Goal: Information Seeking & Learning: Learn about a topic

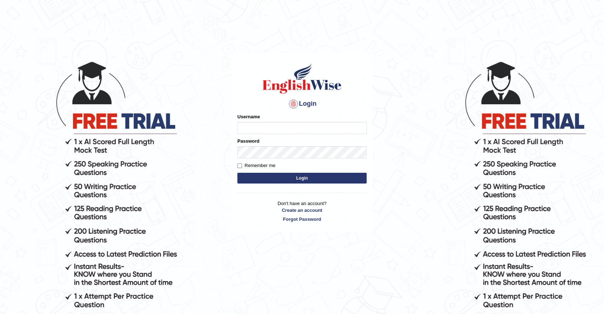
click at [263, 128] on input "Username" at bounding box center [301, 128] width 129 height 12
type input "somyang79"
click at [314, 181] on button "Login" at bounding box center [301, 178] width 129 height 11
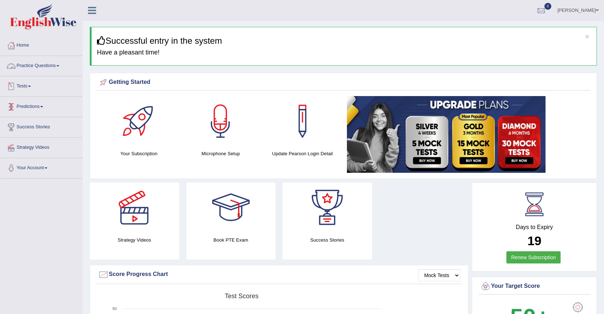
click at [46, 66] on link "Practice Questions" at bounding box center [41, 65] width 82 height 18
click at [46, 66] on link "Practice Questions" at bounding box center [40, 65] width 80 height 18
click at [46, 66] on link "Practice Questions" at bounding box center [41, 65] width 82 height 18
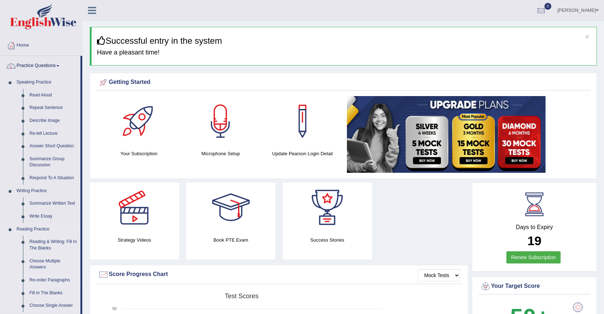
click at [47, 282] on link "Re-order Paragraphs" at bounding box center [53, 280] width 54 height 13
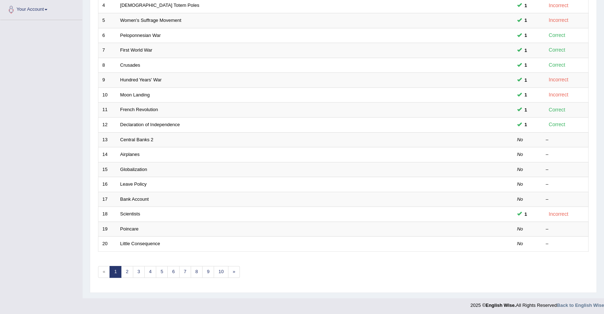
scroll to position [160, 0]
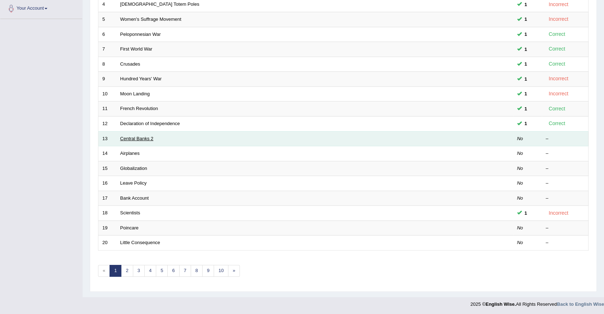
click at [140, 139] on link "Central Banks 2" at bounding box center [136, 138] width 33 height 5
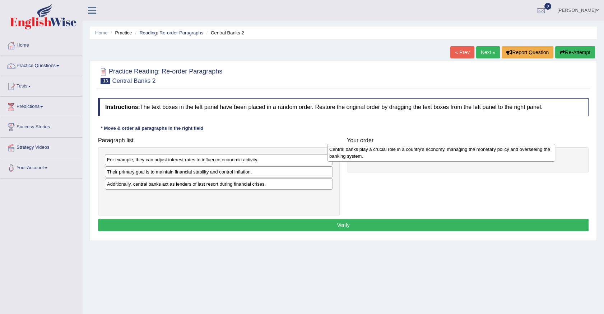
drag, startPoint x: 178, startPoint y: 177, endPoint x: 400, endPoint y: 154, distance: 223.3
click at [400, 154] on div "Central banks play a crucial role in a country's economy, managing the monetary…" at bounding box center [441, 153] width 228 height 18
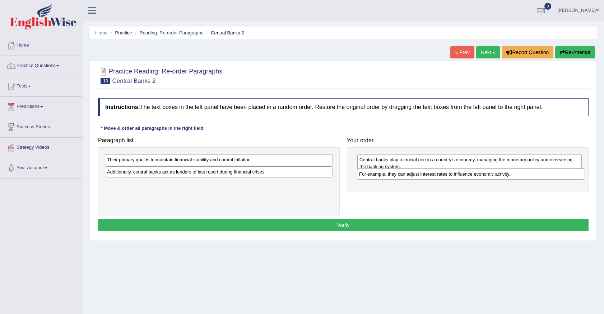
drag, startPoint x: 129, startPoint y: 160, endPoint x: 381, endPoint y: 175, distance: 252.4
click at [381, 175] on div "For example, they can adjust interest rates to influence economic activity." at bounding box center [471, 174] width 228 height 11
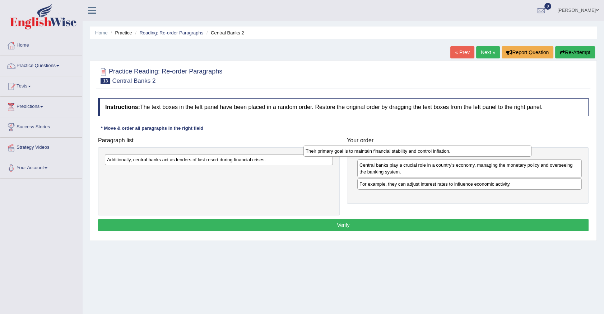
drag, startPoint x: 207, startPoint y: 163, endPoint x: 406, endPoint y: 155, distance: 198.7
click at [406, 155] on div "Their primary goal is to maintain financial stability and control inflation." at bounding box center [417, 151] width 228 height 11
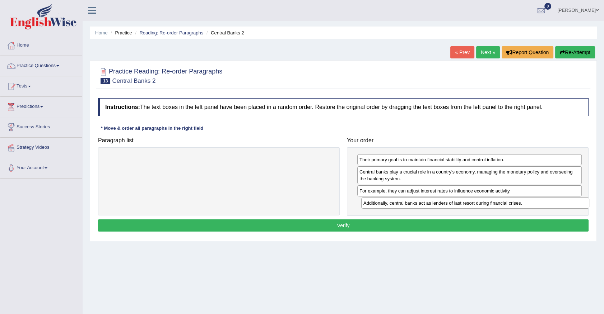
drag, startPoint x: 226, startPoint y: 159, endPoint x: 483, endPoint y: 203, distance: 259.9
click at [483, 203] on div "Additionally, central banks act as lenders of last resort during financial cris…" at bounding box center [475, 203] width 228 height 11
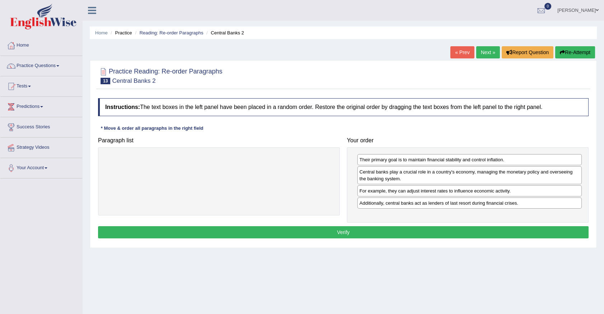
click at [321, 230] on button "Verify" at bounding box center [343, 232] width 490 height 12
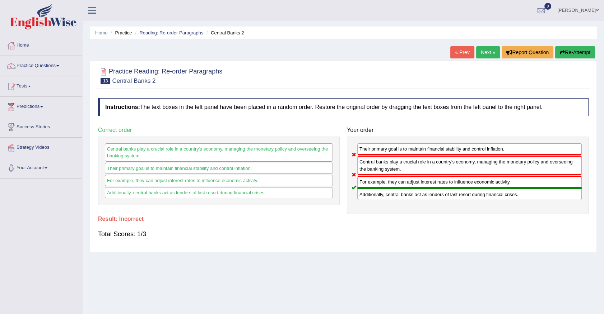
click at [487, 51] on link "Next »" at bounding box center [488, 52] width 24 height 12
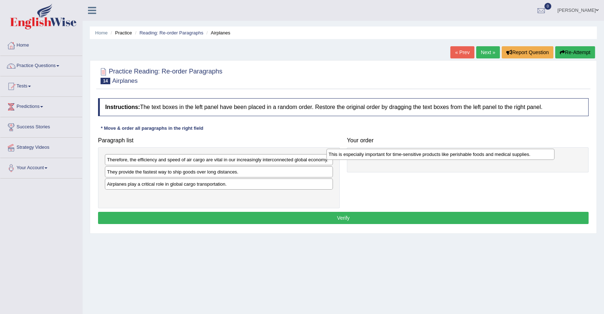
drag, startPoint x: 127, startPoint y: 173, endPoint x: 356, endPoint y: 156, distance: 229.3
click at [356, 156] on div "This is especially important for time-sensitive products like perishable foods …" at bounding box center [440, 154] width 228 height 11
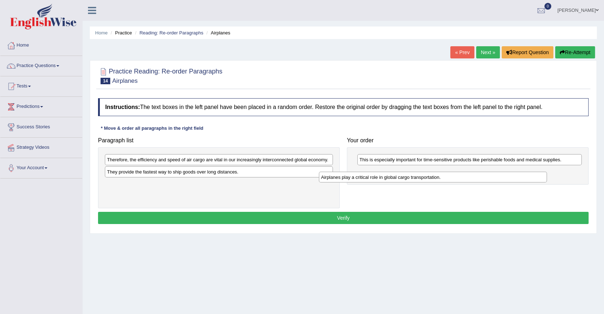
drag, startPoint x: 207, startPoint y: 188, endPoint x: 421, endPoint y: 182, distance: 214.3
click at [421, 182] on div "Airplanes play a critical role in global cargo transportation." at bounding box center [433, 177] width 228 height 11
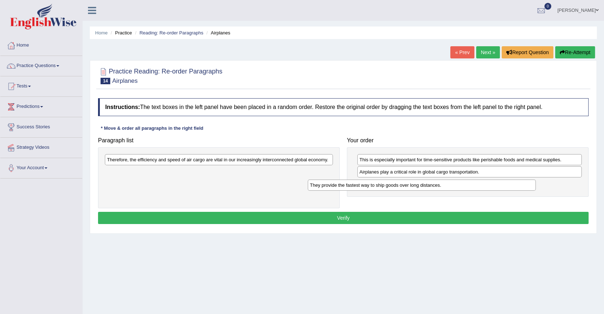
drag, startPoint x: 161, startPoint y: 174, endPoint x: 364, endPoint y: 187, distance: 203.5
click at [364, 187] on div "They provide the fastest way to ship goods over long distances." at bounding box center [422, 185] width 228 height 11
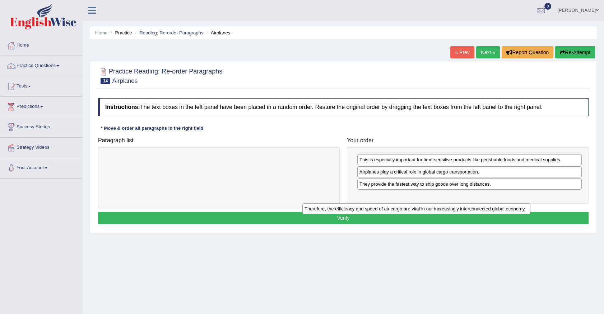
drag, startPoint x: 288, startPoint y: 159, endPoint x: 487, endPoint y: 201, distance: 202.9
click at [487, 204] on div "Therefore, the efficiency and speed of air cargo are vital in our increasingly …" at bounding box center [416, 209] width 228 height 11
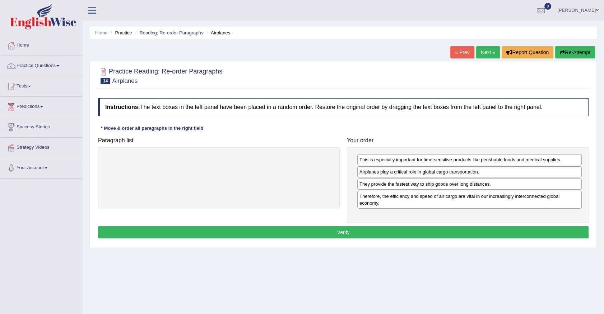
click at [414, 231] on button "Verify" at bounding box center [343, 232] width 490 height 12
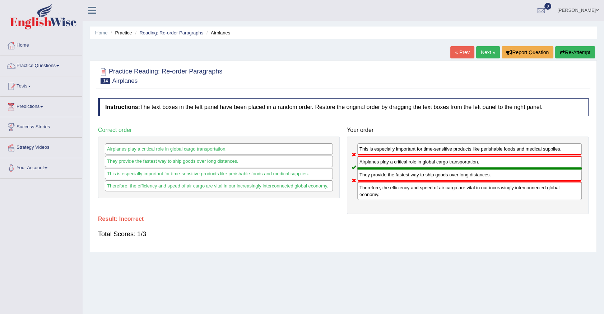
click at [491, 57] on link "Next »" at bounding box center [488, 52] width 24 height 12
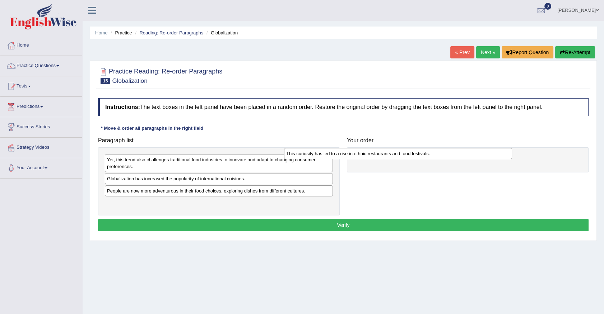
drag, startPoint x: 139, startPoint y: 178, endPoint x: 373, endPoint y: 153, distance: 236.1
click at [373, 153] on div "This curiosity has led to a rise in ethnic restaurants and food festivals." at bounding box center [398, 153] width 228 height 11
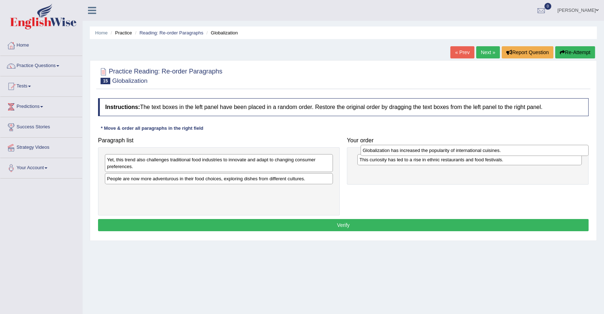
drag, startPoint x: 127, startPoint y: 179, endPoint x: 383, endPoint y: 151, distance: 257.1
click at [383, 151] on div "Globalization has increased the popularity of international cuisines." at bounding box center [474, 150] width 228 height 11
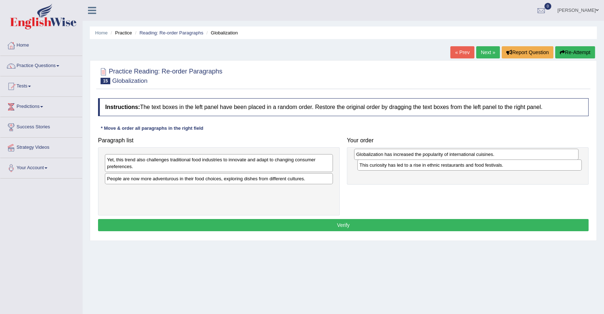
drag, startPoint x: 377, startPoint y: 174, endPoint x: 373, endPoint y: 156, distance: 17.9
click at [373, 156] on div "Globalization has increased the popularity of international cuisines." at bounding box center [466, 154] width 224 height 11
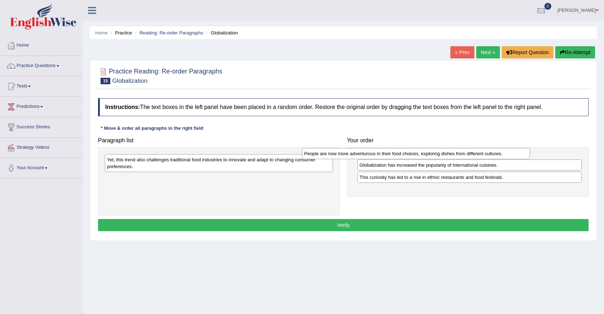
drag, startPoint x: 211, startPoint y: 179, endPoint x: 413, endPoint y: 154, distance: 203.3
click at [412, 154] on div "People are now more adventurous in their food choices, exploring dishes from di…" at bounding box center [416, 153] width 228 height 11
drag, startPoint x: 368, startPoint y: 175, endPoint x: 370, endPoint y: 154, distance: 20.9
click at [370, 154] on div "Globalization has increased the popularity of international cuisines." at bounding box center [471, 154] width 224 height 11
drag, startPoint x: 425, startPoint y: 188, endPoint x: 420, endPoint y: 159, distance: 29.9
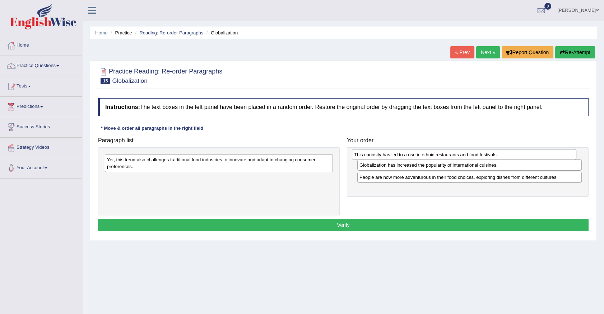
click at [420, 159] on div "This curiosity has led to a rise in ethnic restaurants and food festivals." at bounding box center [464, 154] width 224 height 11
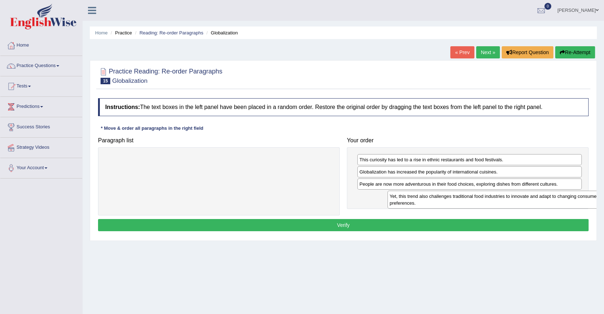
drag, startPoint x: 187, startPoint y: 163, endPoint x: 468, endPoint y: 198, distance: 283.5
click at [468, 198] on div "Yet, this trend also challenges traditional food industries to innovate and ada…" at bounding box center [501, 200] width 228 height 18
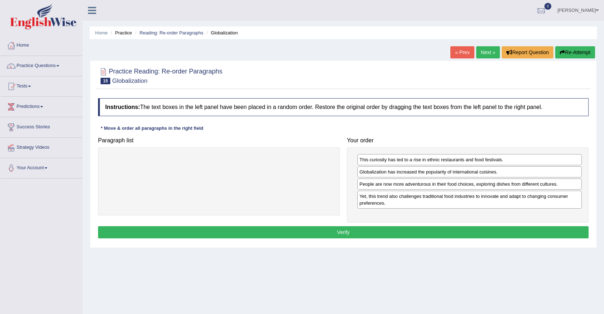
click at [414, 234] on button "Verify" at bounding box center [343, 232] width 490 height 12
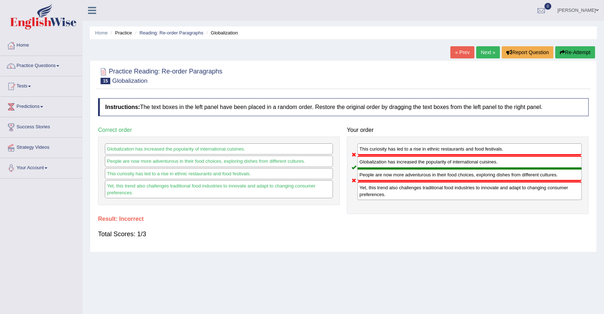
click at [477, 50] on link "Next »" at bounding box center [488, 52] width 24 height 12
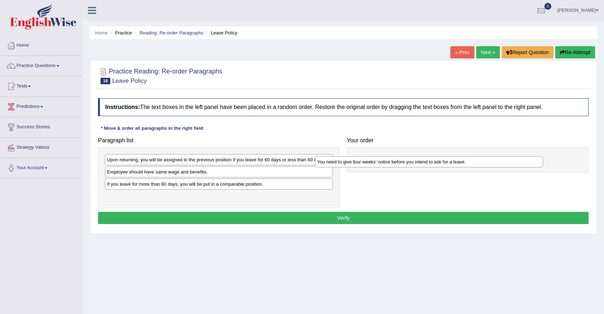
drag, startPoint x: 144, startPoint y: 161, endPoint x: 354, endPoint y: 163, distance: 210.3
click at [354, 163] on div "You need to give four weeks' notice before you intend to ask for a leave." at bounding box center [429, 161] width 228 height 11
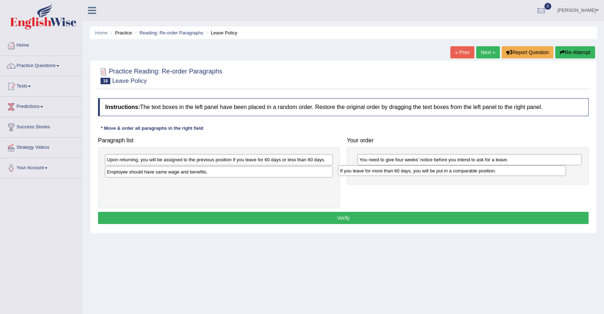
drag, startPoint x: 147, startPoint y: 188, endPoint x: 380, endPoint y: 175, distance: 233.3
click at [380, 175] on div "If you leave for more than 60 days, you will be put in a comparable position." at bounding box center [452, 170] width 228 height 11
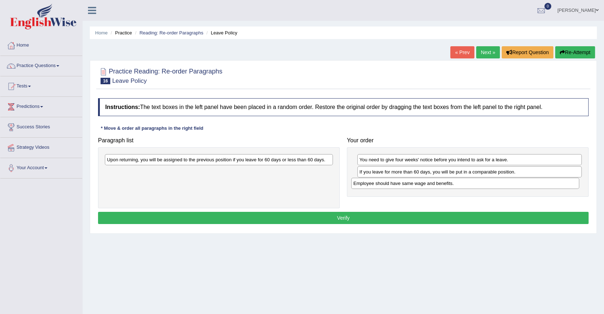
drag, startPoint x: 214, startPoint y: 173, endPoint x: 460, endPoint y: 184, distance: 246.5
click at [460, 184] on div "Employee should have same wage and benefits." at bounding box center [465, 183] width 228 height 11
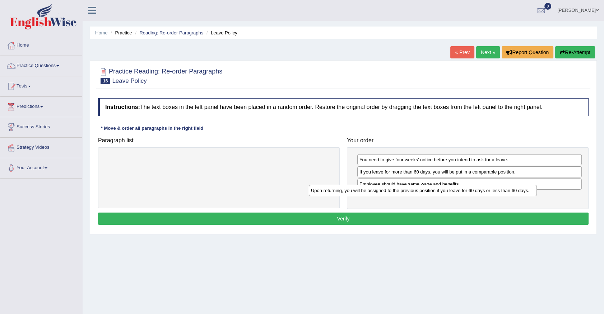
drag, startPoint x: 252, startPoint y: 164, endPoint x: 456, endPoint y: 195, distance: 206.2
click at [456, 195] on div "Upon returning, you will be assigned to the previous position if you leave for …" at bounding box center [423, 190] width 228 height 11
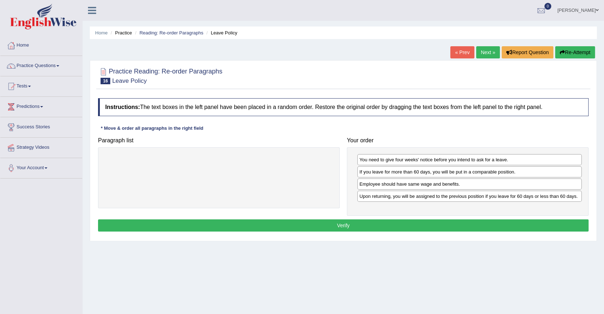
click at [322, 228] on button "Verify" at bounding box center [343, 226] width 490 height 12
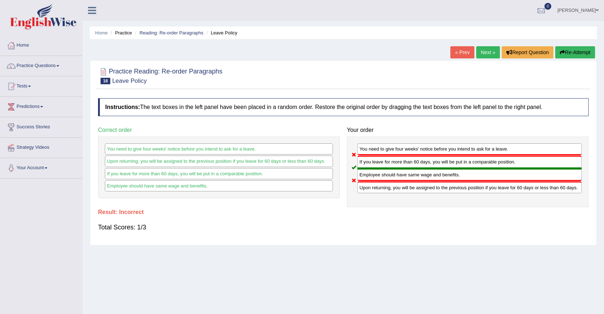
click at [490, 57] on link "Next »" at bounding box center [488, 52] width 24 height 12
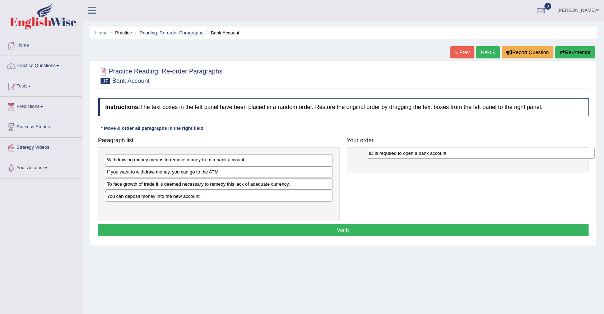
drag, startPoint x: 140, startPoint y: 175, endPoint x: 402, endPoint y: 156, distance: 262.3
click at [402, 156] on div "ID is required to open a bank account." at bounding box center [480, 153] width 228 height 11
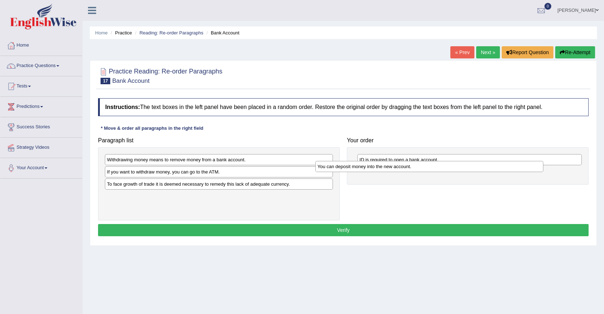
drag, startPoint x: 145, startPoint y: 198, endPoint x: 355, endPoint y: 169, distance: 212.4
click at [355, 169] on div "You can deposit money into the new account." at bounding box center [429, 166] width 228 height 11
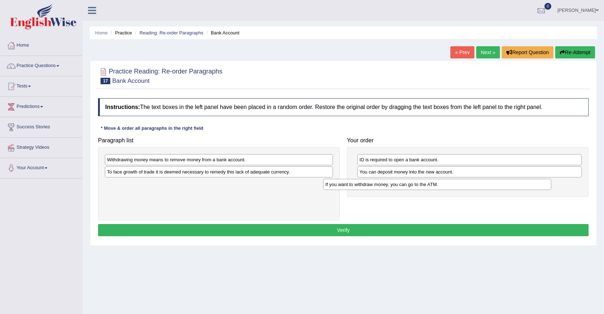
drag, startPoint x: 192, startPoint y: 173, endPoint x: 411, endPoint y: 185, distance: 218.6
click at [411, 185] on div "If you want to withdraw money, you can go to the ATM." at bounding box center [437, 184] width 228 height 11
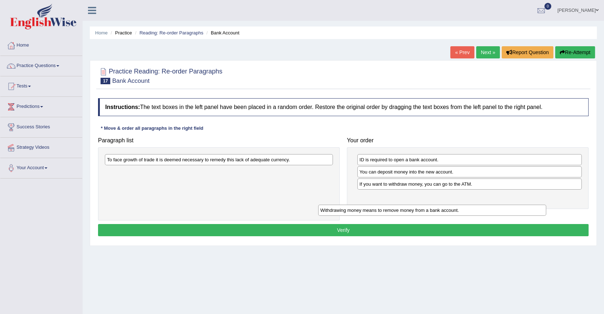
drag, startPoint x: 186, startPoint y: 163, endPoint x: 403, endPoint y: 207, distance: 221.4
click at [402, 208] on div "Withdrawing money means to remove money from a bank account." at bounding box center [432, 210] width 228 height 11
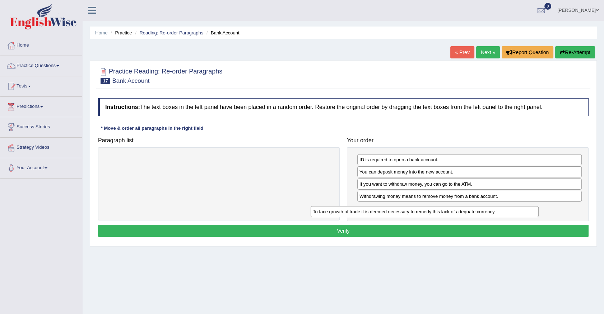
drag, startPoint x: 175, startPoint y: 163, endPoint x: 381, endPoint y: 215, distance: 212.1
click at [381, 215] on div "To face growth of trade it is deemed necessary to remedy this lack of adequate …" at bounding box center [424, 211] width 228 height 11
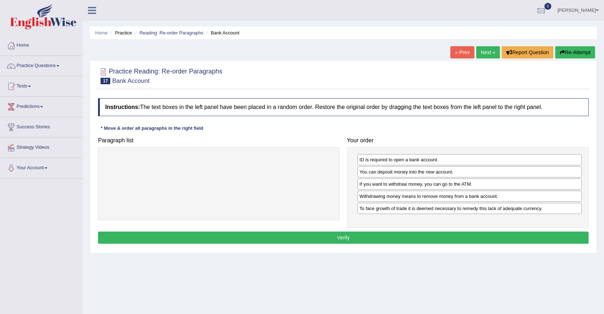
click at [362, 242] on button "Verify" at bounding box center [343, 238] width 490 height 12
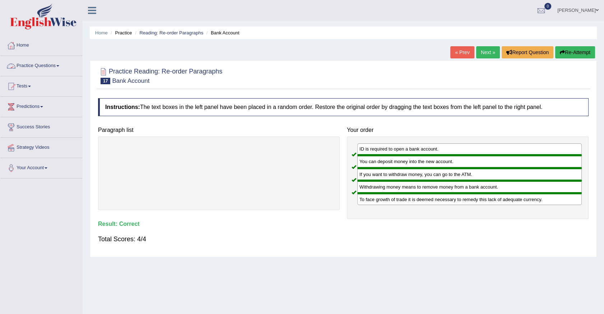
click at [78, 70] on link "Practice Questions" at bounding box center [41, 65] width 82 height 18
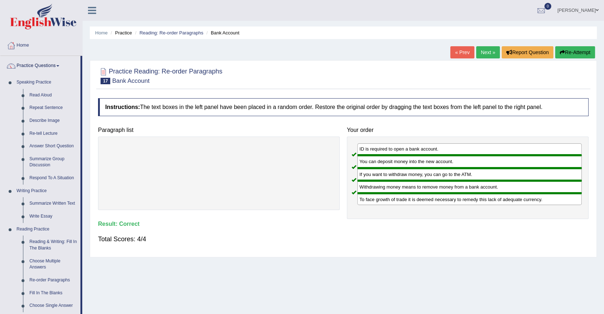
click at [576, 10] on link "sonam yangchen" at bounding box center [578, 9] width 52 height 19
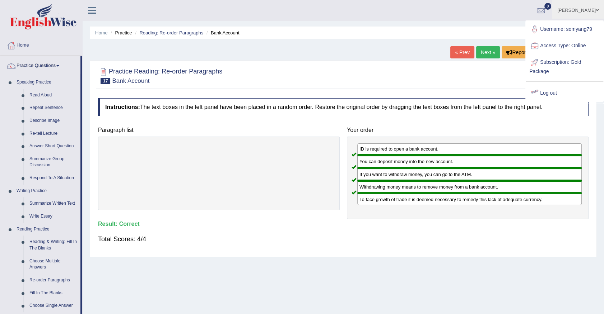
click at [551, 95] on link "Log out" at bounding box center [564, 93] width 78 height 17
